Goal: Transaction & Acquisition: Subscribe to service/newsletter

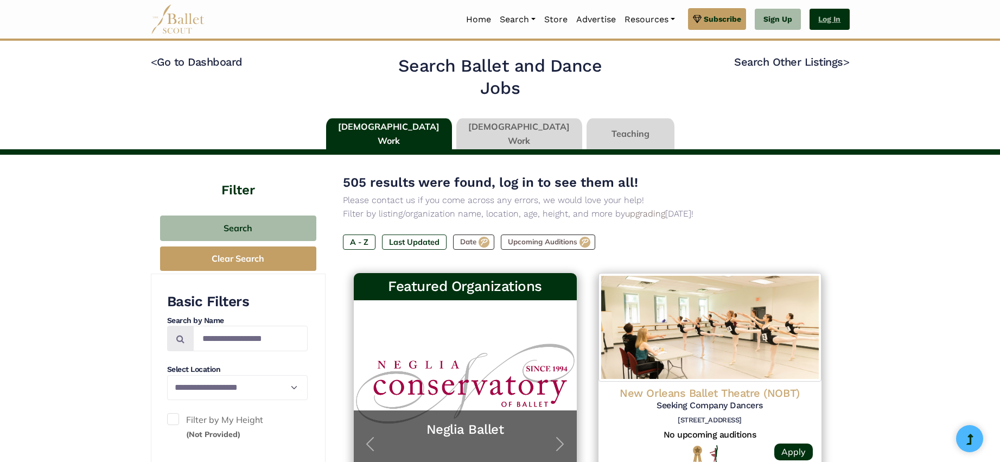
click at [831, 15] on link "Log In" at bounding box center [830, 20] width 40 height 22
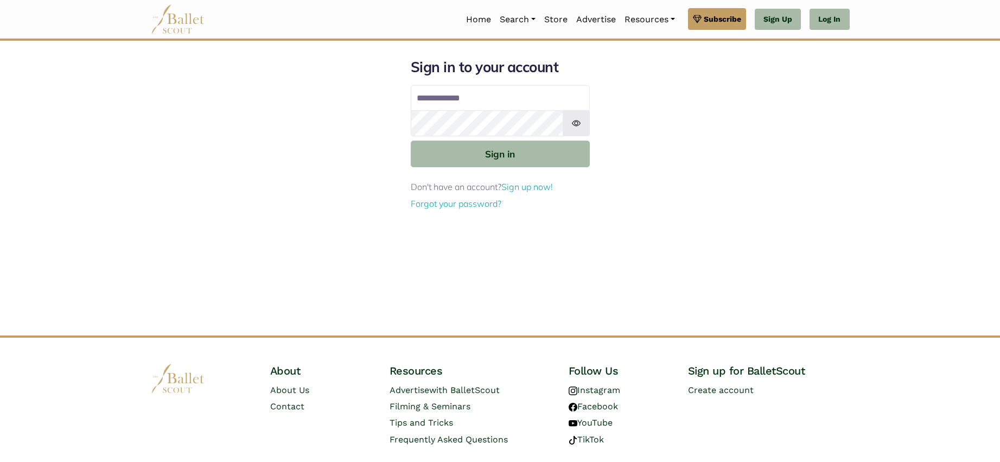
type input "**********"
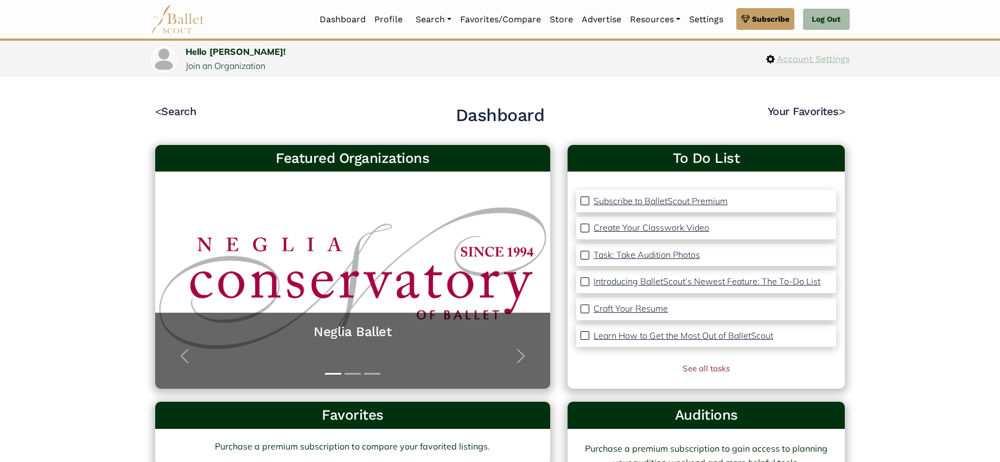
click at [800, 59] on span "Account Settings" at bounding box center [812, 59] width 75 height 14
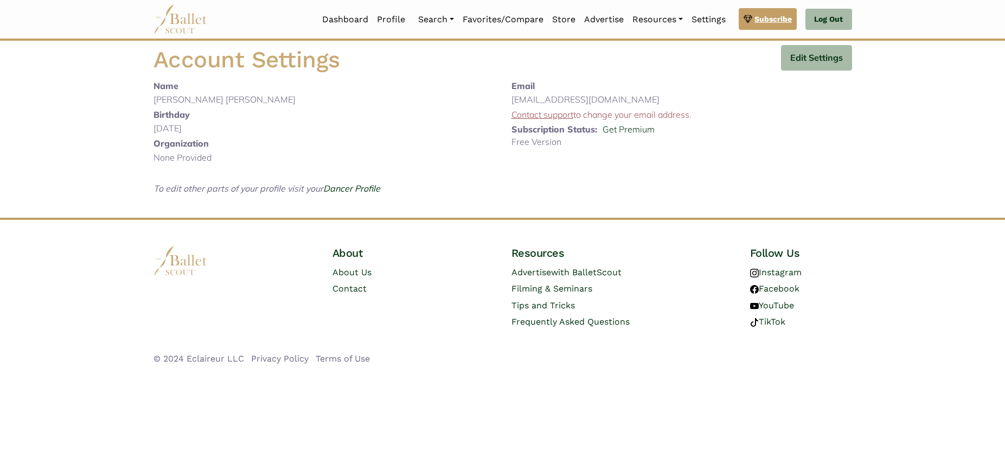
click at [782, 15] on span "Subscribe" at bounding box center [773, 19] width 37 height 12
